Goal: Task Accomplishment & Management: Manage account settings

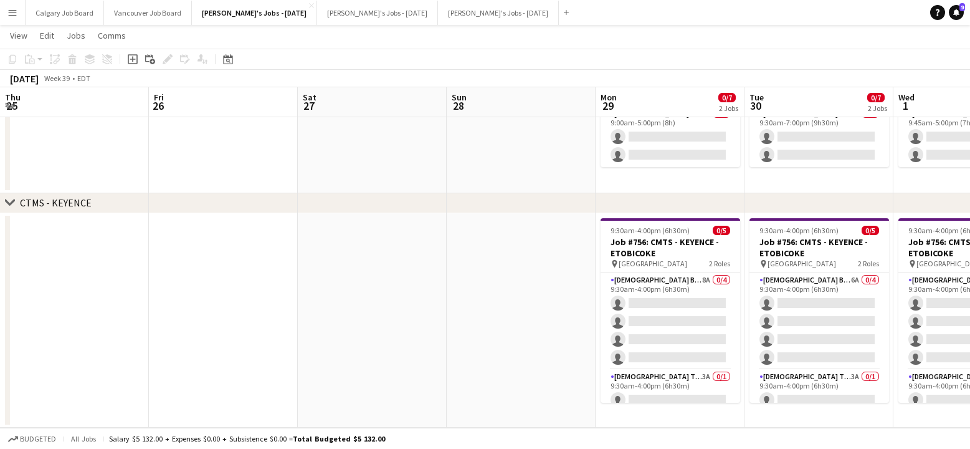
scroll to position [0, 534]
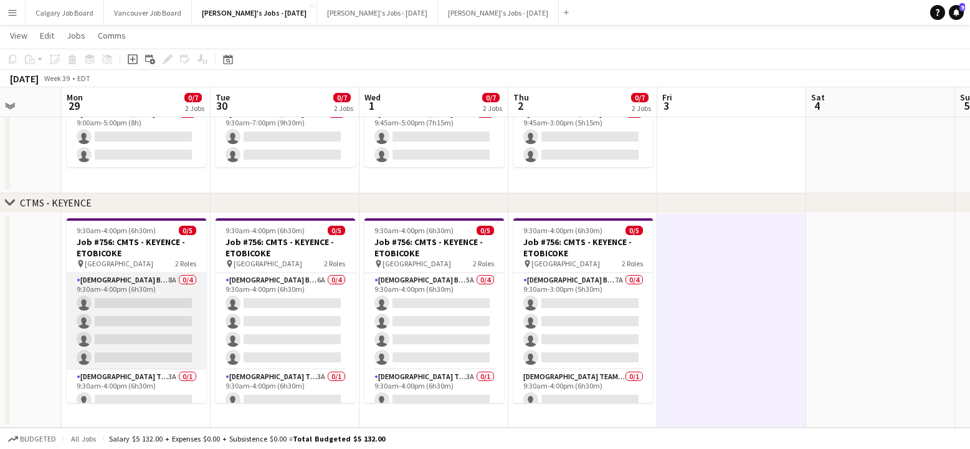
click at [155, 330] on app-card-role "[DEMOGRAPHIC_DATA] Brand Ambassador 8A 0/4 9:30am-4:00pm (6h30m) single-neutral…" at bounding box center [137, 321] width 140 height 97
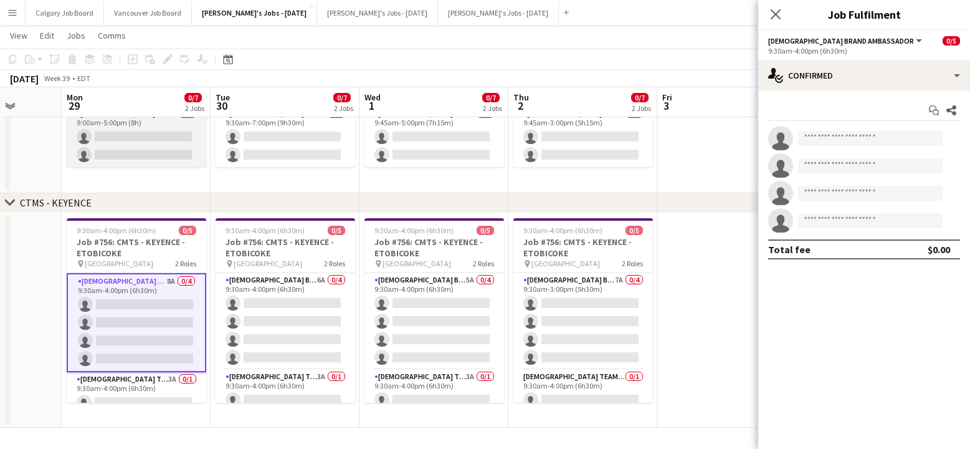
click at [132, 145] on app-card-role "[DEMOGRAPHIC_DATA] Brand Ambassador 20A 0/2 9:00am-5:00pm (8h) single-neutral-a…" at bounding box center [137, 137] width 140 height 60
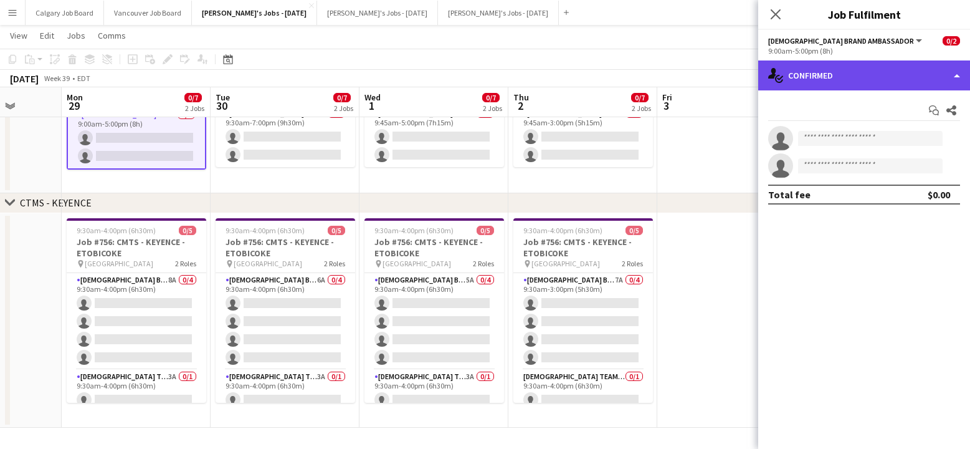
click at [851, 80] on div "single-neutral-actions-check-2 Confirmed" at bounding box center [864, 75] width 212 height 30
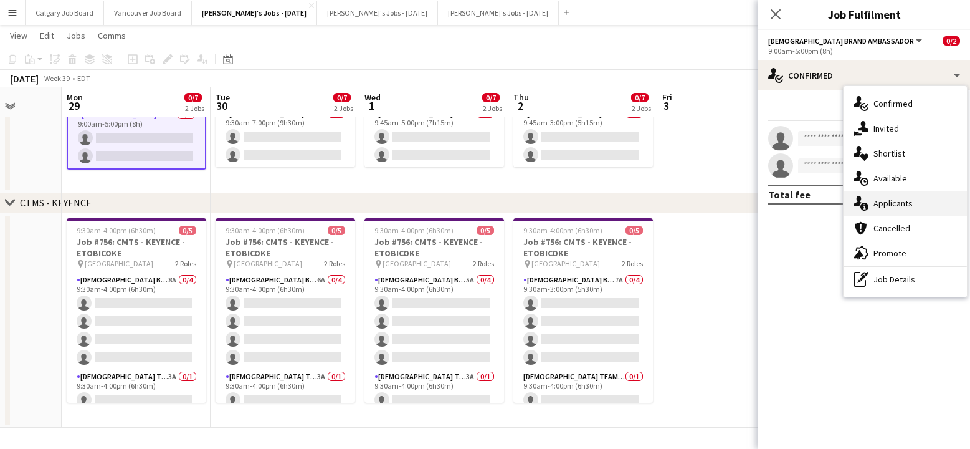
click at [892, 201] on div "single-neutral-actions-information Applicants" at bounding box center [905, 203] width 123 height 25
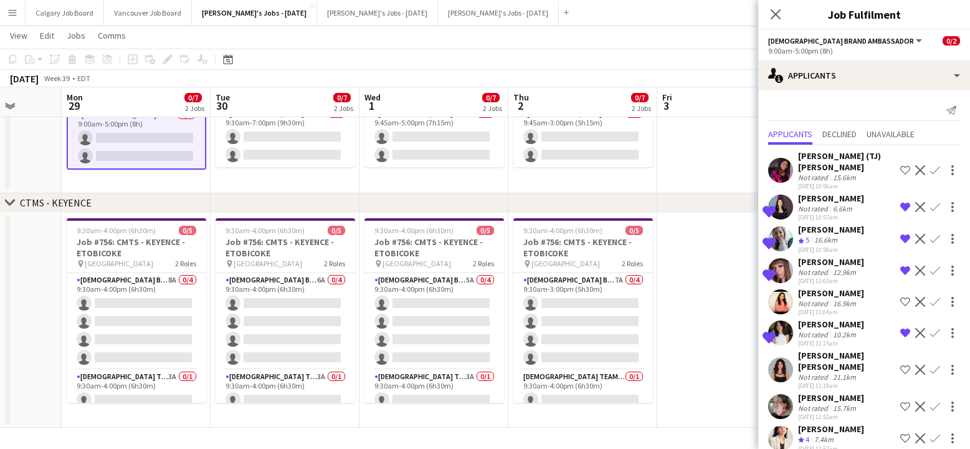
click at [937, 270] on app-icon "Confirm" at bounding box center [935, 270] width 10 height 10
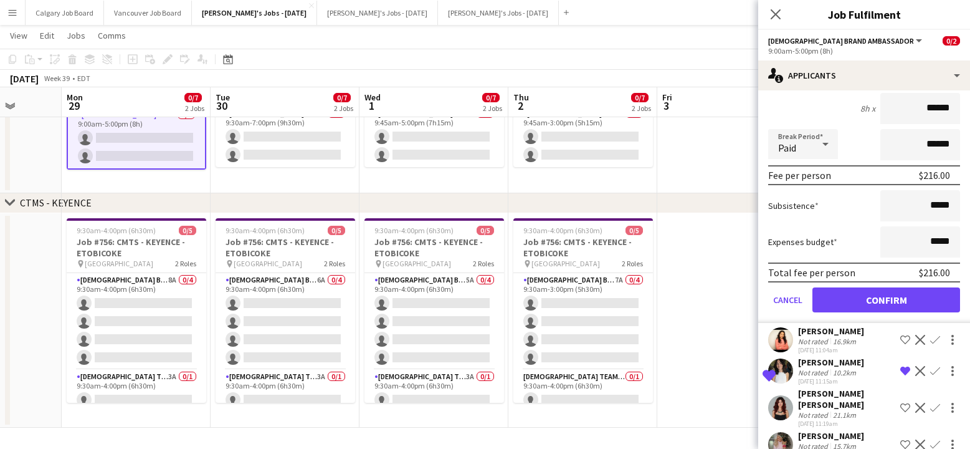
scroll to position [280, 0]
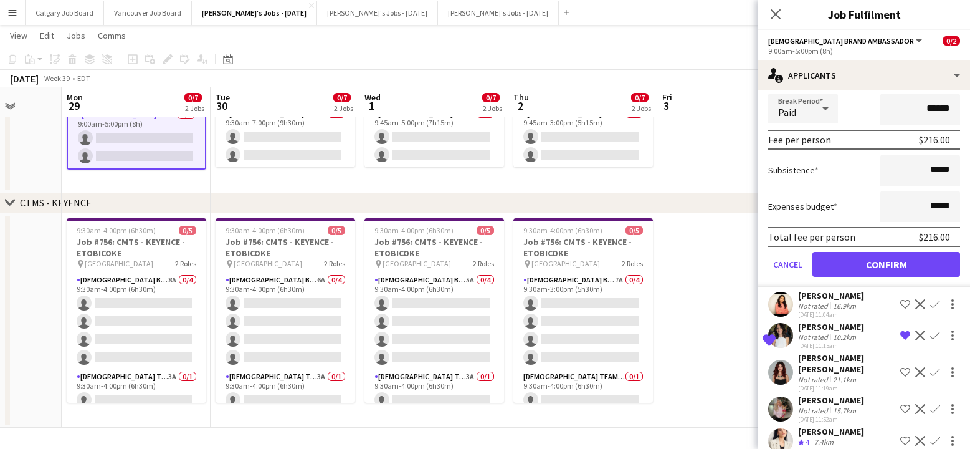
drag, startPoint x: 883, startPoint y: 265, endPoint x: 411, endPoint y: 168, distance: 481.5
click at [883, 265] on button "Confirm" at bounding box center [887, 264] width 148 height 25
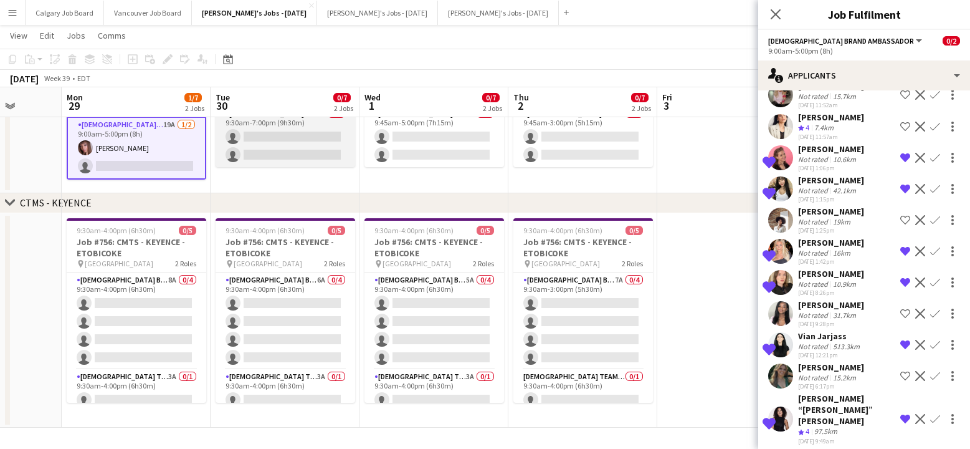
click at [272, 131] on app-card-role "[DEMOGRAPHIC_DATA] Brand Ambassador 16A 0/2 9:30am-7:00pm (9h30m) single-neutra…" at bounding box center [286, 137] width 140 height 60
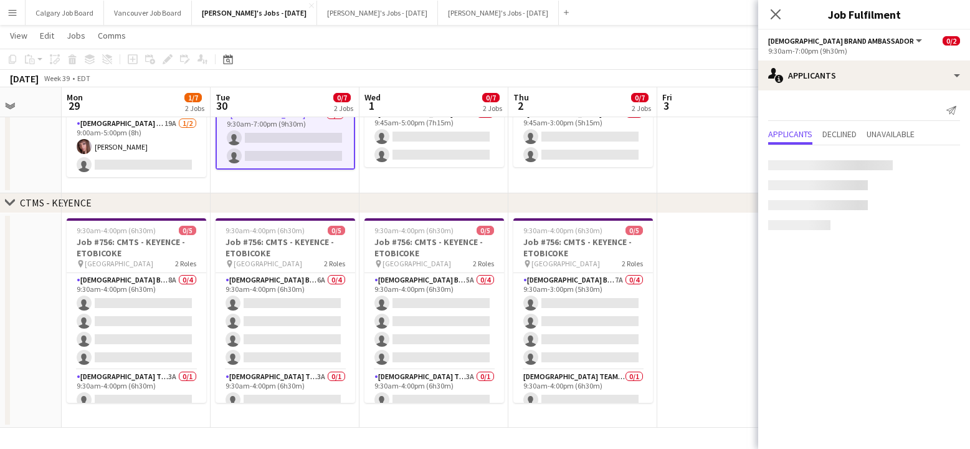
scroll to position [0, 0]
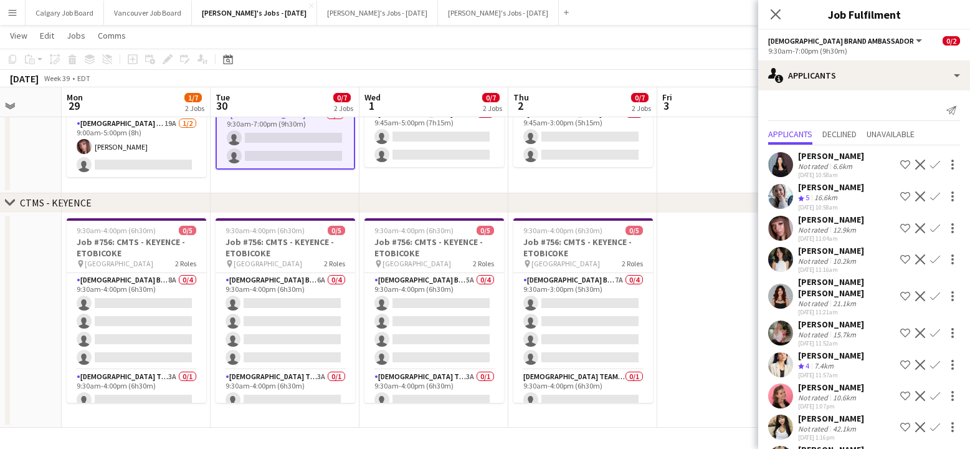
click at [935, 227] on app-icon "Confirm" at bounding box center [935, 228] width 10 height 10
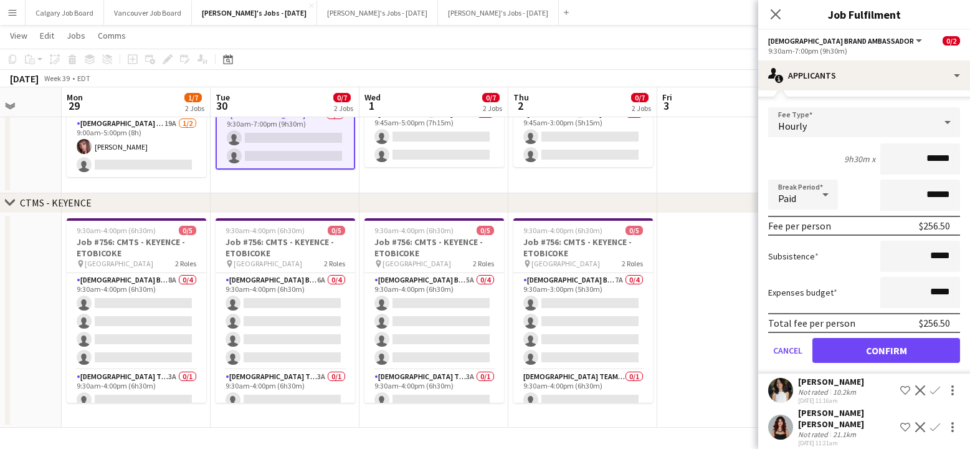
scroll to position [159, 0]
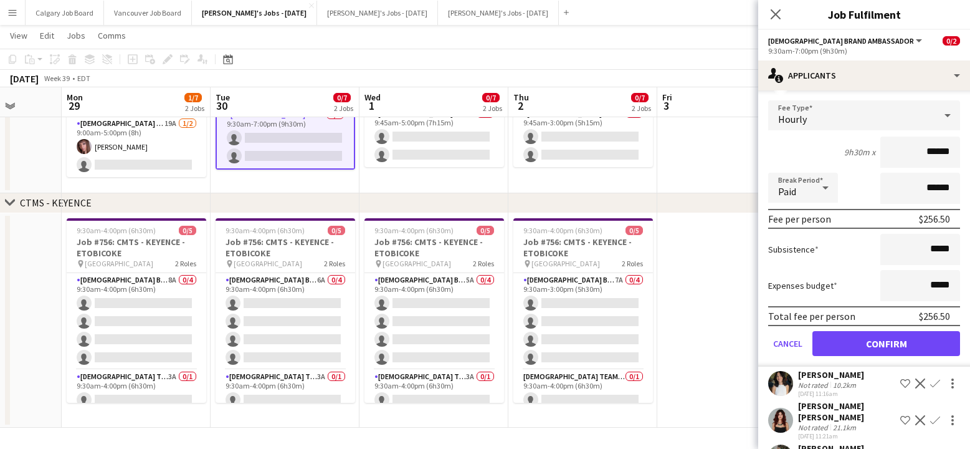
drag, startPoint x: 874, startPoint y: 343, endPoint x: 514, endPoint y: 194, distance: 390.6
click at [874, 343] on button "Confirm" at bounding box center [887, 343] width 148 height 25
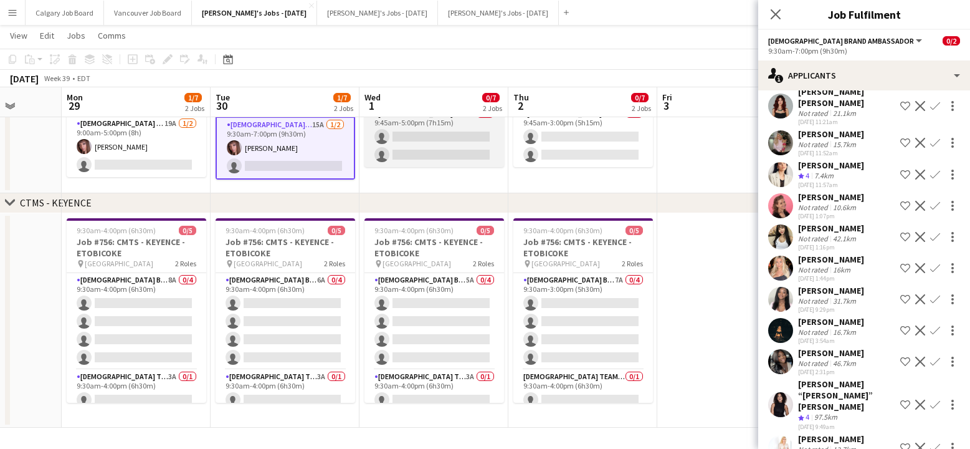
click at [441, 152] on app-card-role "[DEMOGRAPHIC_DATA] Brand Ambassador 15A 0/2 9:45am-5:00pm (7h15m) single-neutra…" at bounding box center [435, 137] width 140 height 60
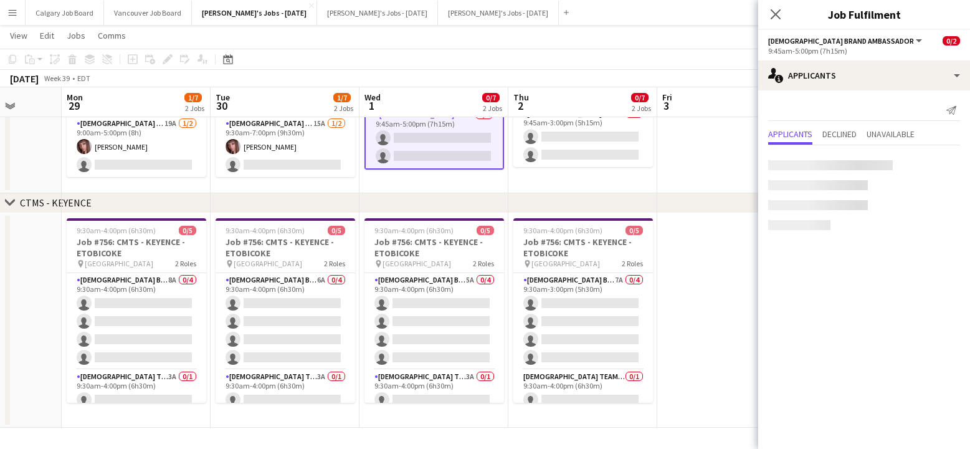
scroll to position [0, 0]
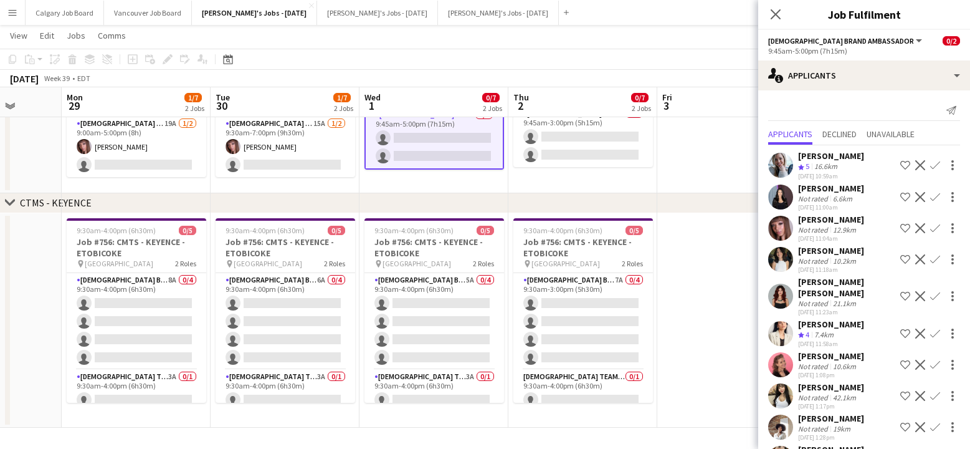
click at [934, 226] on app-icon "Confirm" at bounding box center [935, 228] width 10 height 10
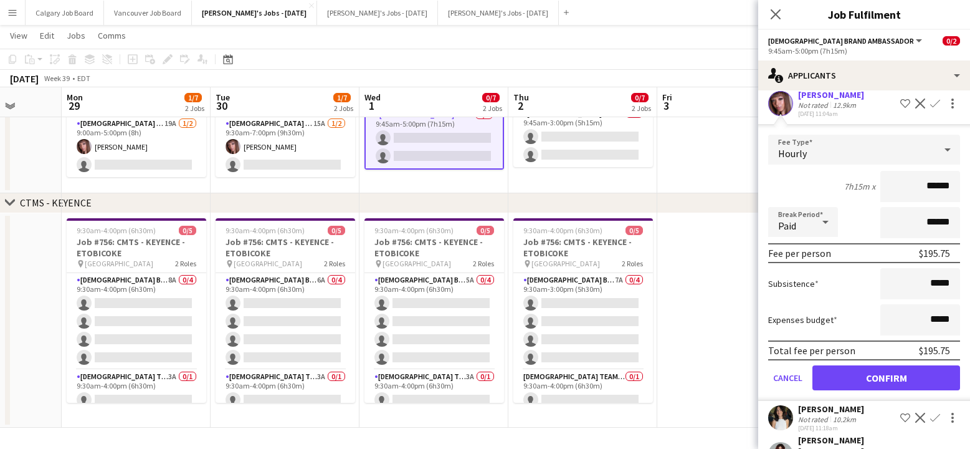
scroll to position [126, 0]
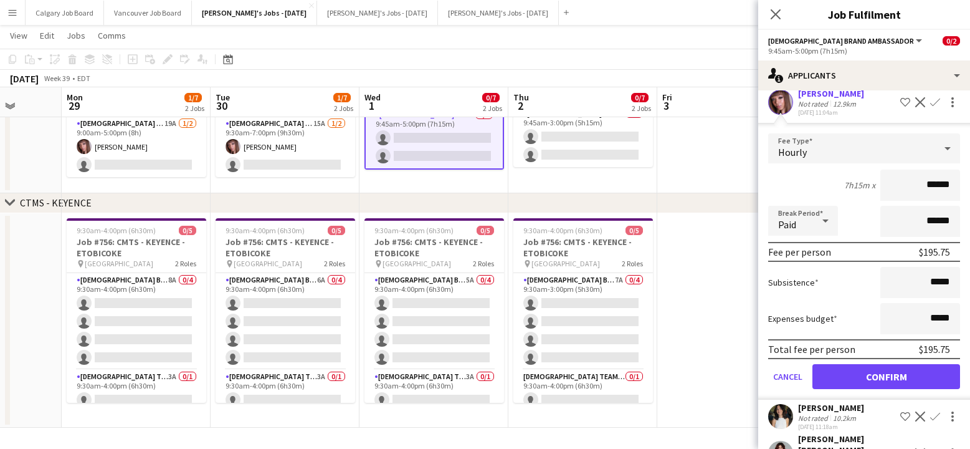
drag, startPoint x: 871, startPoint y: 384, endPoint x: 819, endPoint y: 354, distance: 60.3
click at [871, 384] on button "Confirm" at bounding box center [887, 376] width 148 height 25
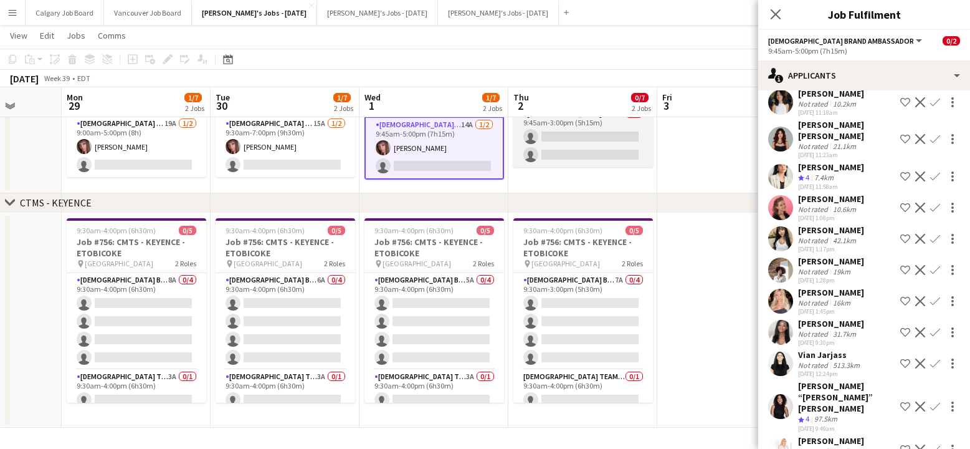
click at [571, 143] on app-card-role "[DEMOGRAPHIC_DATA] Brand Ambassador 14A 0/2 9:45am-3:00pm (5h15m) single-neutra…" at bounding box center [584, 137] width 140 height 60
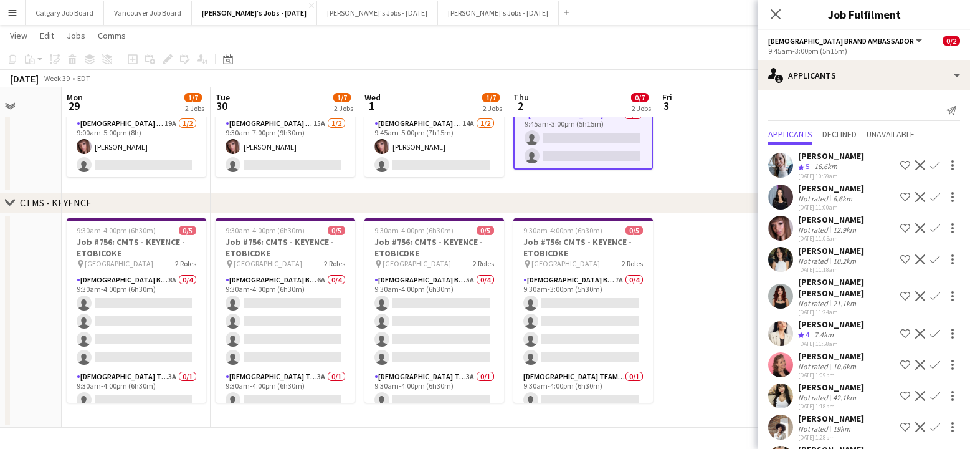
scroll to position [150, 0]
click at [936, 226] on app-icon "Confirm" at bounding box center [935, 228] width 10 height 10
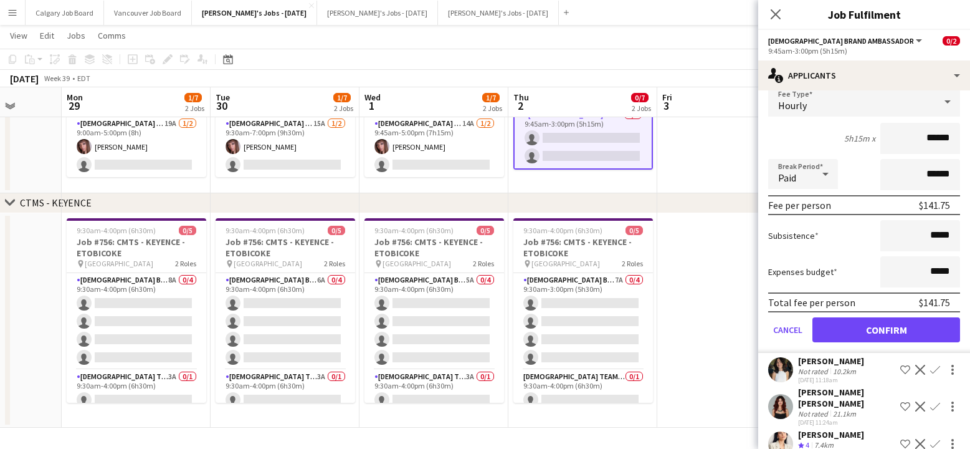
click at [881, 346] on form "Fee Type Hourly 5h15m x ****** Break Period Paid ****** Fee per person $141.75 …" at bounding box center [864, 220] width 212 height 266
click at [879, 335] on button "Confirm" at bounding box center [887, 329] width 148 height 25
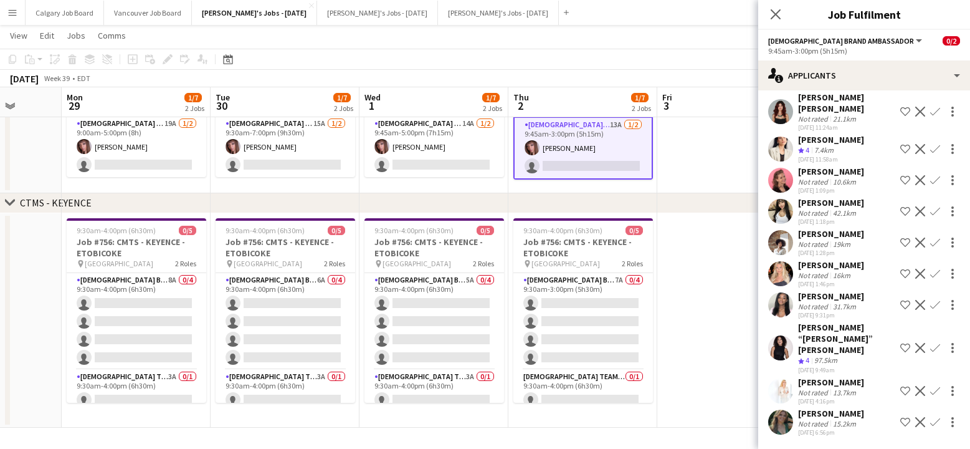
scroll to position [142, 0]
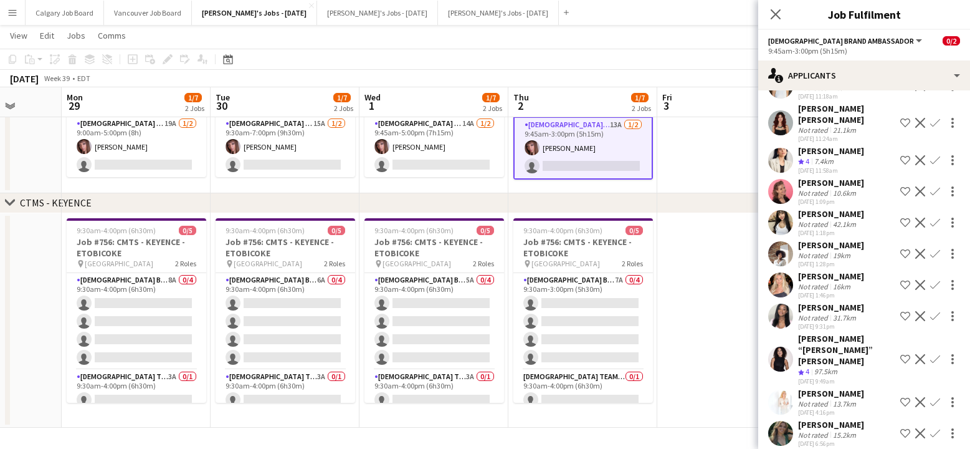
click at [695, 252] on app-date-cell at bounding box center [731, 320] width 149 height 214
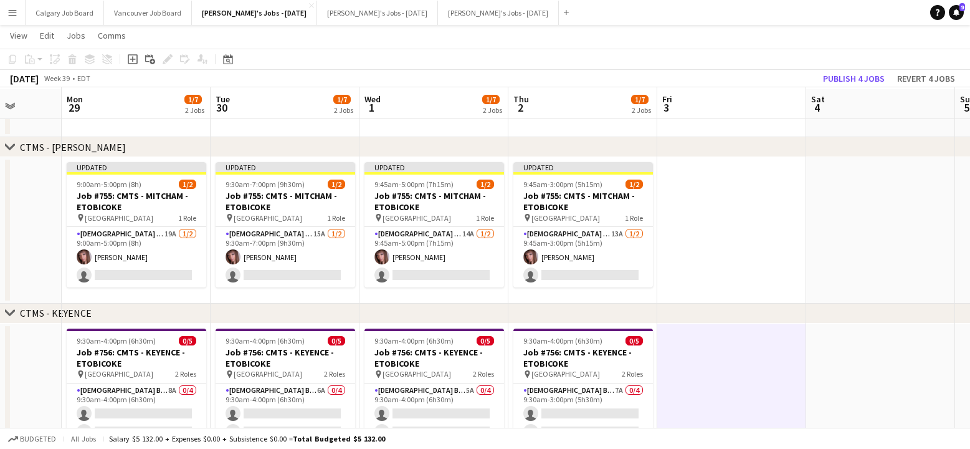
scroll to position [37, 0]
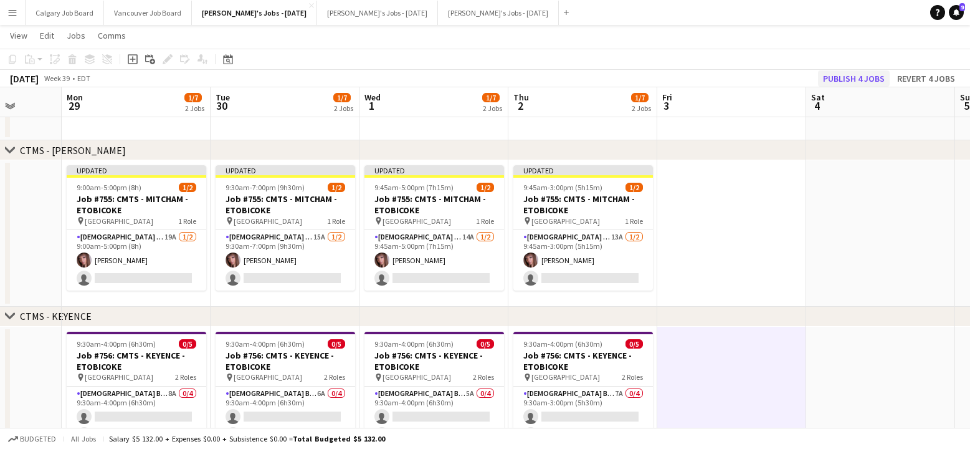
click at [849, 72] on button "Publish 4 jobs" at bounding box center [854, 78] width 72 height 16
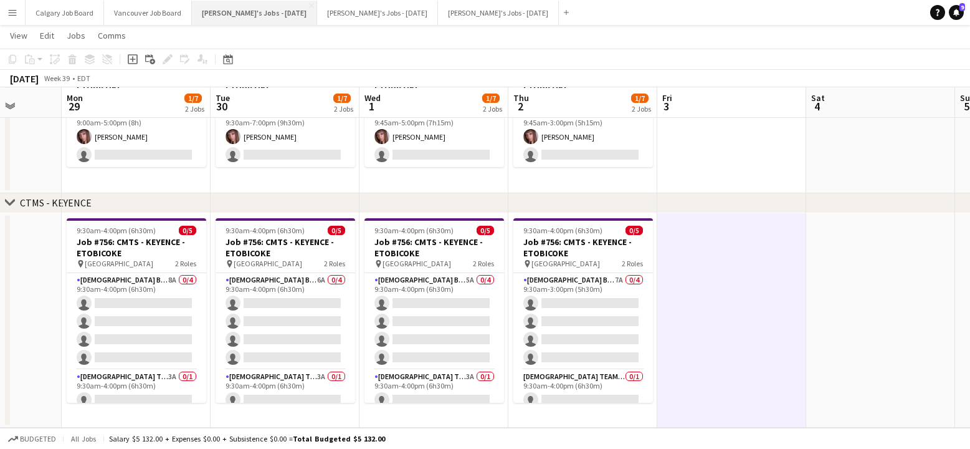
click at [124, 323] on app-card-role "[DEMOGRAPHIC_DATA] Brand Ambassador 8A 0/4 9:30am-4:00pm (6h30m) single-neutral…" at bounding box center [137, 321] width 140 height 97
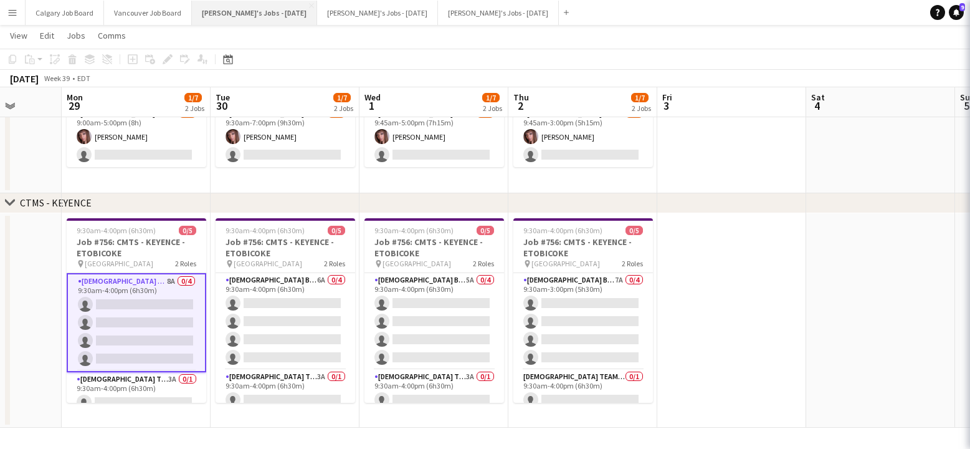
scroll to position [150, 0]
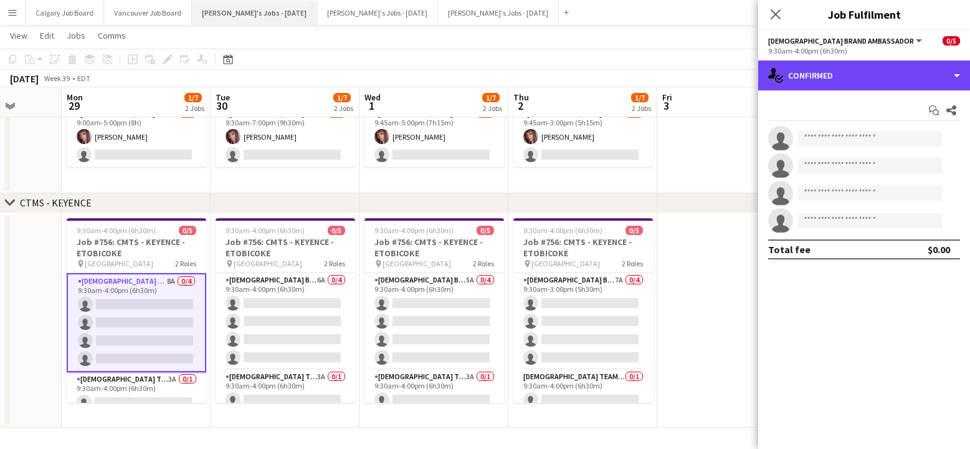
click at [932, 81] on div "single-neutral-actions-check-2 Confirmed" at bounding box center [864, 75] width 212 height 30
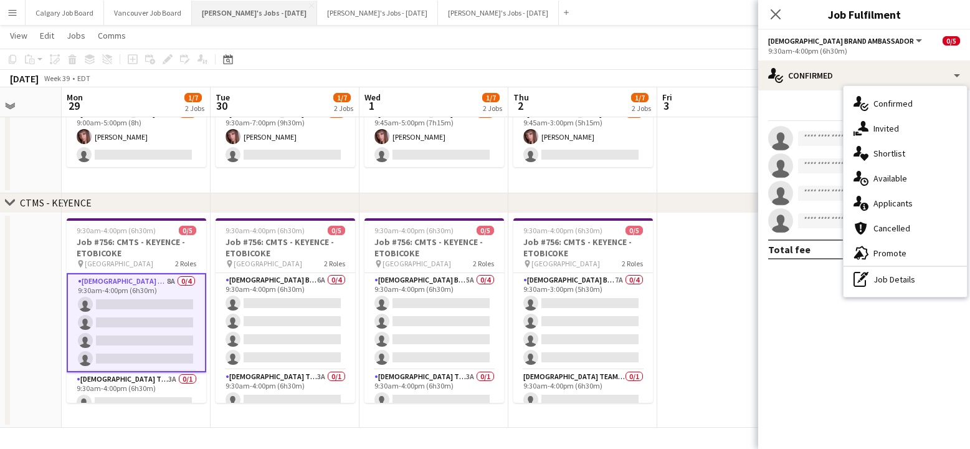
click at [923, 205] on div "single-neutral-actions-information Applicants" at bounding box center [905, 203] width 123 height 25
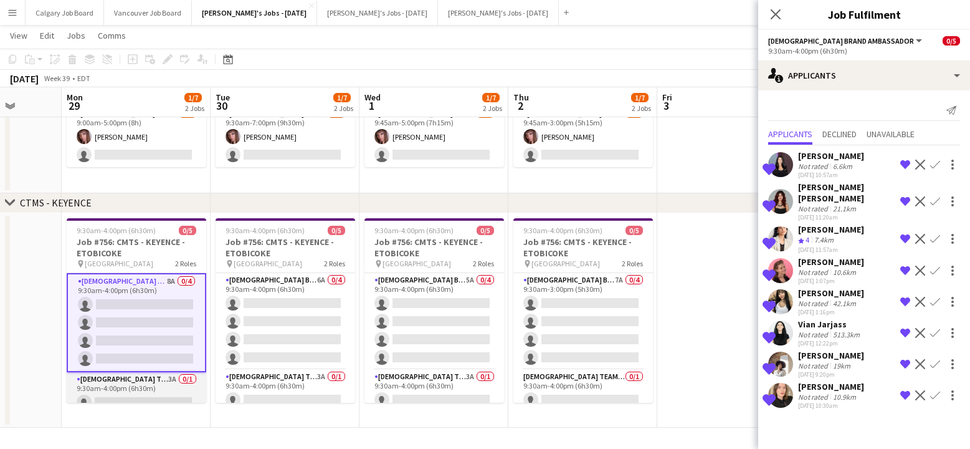
click at [144, 389] on app-card-role "[DEMOGRAPHIC_DATA] Team Leader 3A 0/1 9:30am-4:00pm (6h30m) single-neutral-acti…" at bounding box center [137, 393] width 140 height 42
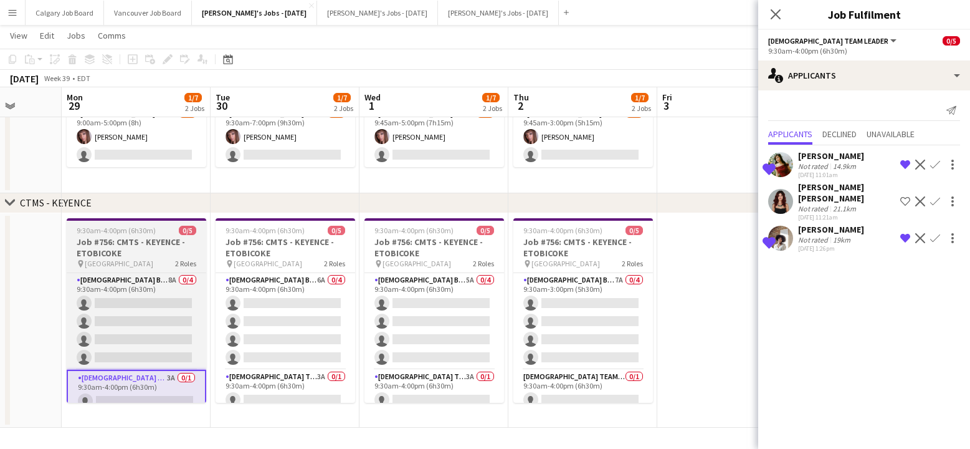
click at [720, 260] on app-date-cell at bounding box center [731, 320] width 149 height 214
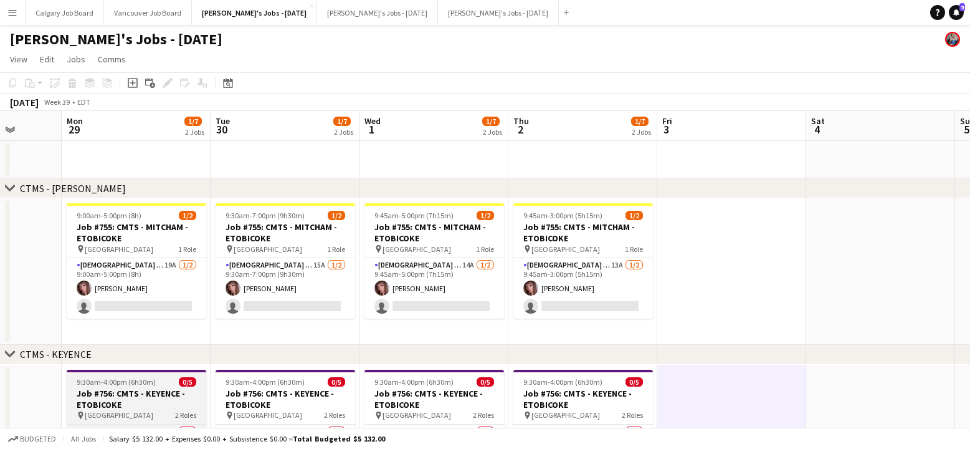
scroll to position [0, 0]
